Goal: Check status: Check status

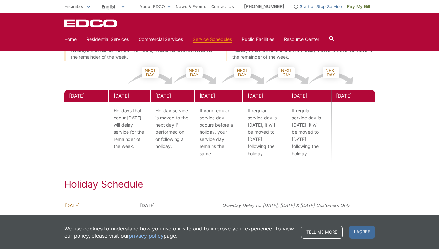
scroll to position [324, 0]
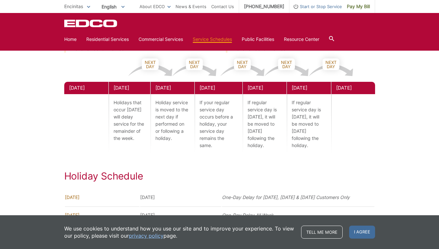
click at [206, 154] on p "If your regular service day occurs before a holiday, your service day remains t…" at bounding box center [219, 124] width 48 height 60
click at [220, 182] on h2 "Holiday Schedule" at bounding box center [219, 176] width 311 height 12
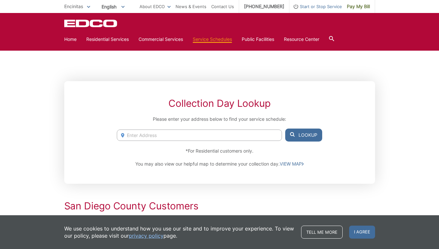
scroll to position [65, 0]
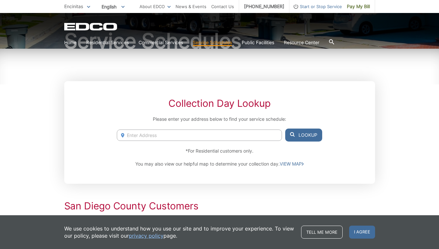
click at [210, 132] on input "Enter Address" at bounding box center [199, 134] width 165 height 11
drag, startPoint x: 135, startPoint y: 136, endPoint x: 83, endPoint y: 133, distance: 51.9
click at [83, 133] on div "Collection Day Lookup Please enter your address below to find your service sche…" at bounding box center [219, 132] width 311 height 102
click at [223, 145] on li "[STREET_ADDRESS]" at bounding box center [199, 148] width 165 height 10
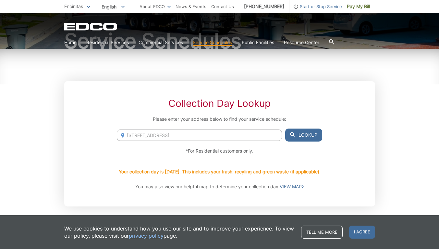
click at [132, 139] on input "[STREET_ADDRESS]" at bounding box center [199, 134] width 165 height 11
drag, startPoint x: 135, startPoint y: 136, endPoint x: 96, endPoint y: 133, distance: 38.6
click at [96, 133] on div "Collection Day Lookup Please enter your address below to find your service sche…" at bounding box center [219, 143] width 311 height 125
type input "[STREET_ADDRESS]"
click at [305, 132] on button "Lookup" at bounding box center [303, 134] width 37 height 13
